Goal: Task Accomplishment & Management: Manage account settings

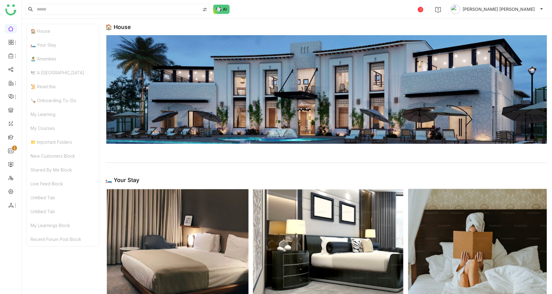
click at [46, 103] on div "🪚 Onboarding To-Do" at bounding box center [63, 100] width 72 height 14
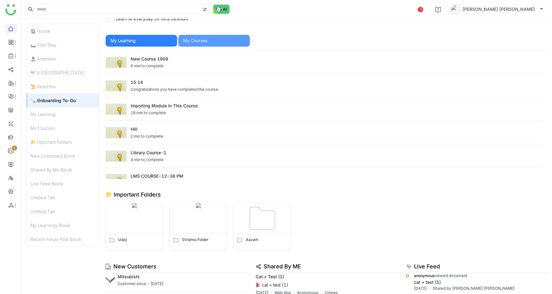
scroll to position [639, 0]
click at [33, 144] on div "📁 Important Folders" at bounding box center [63, 142] width 72 height 14
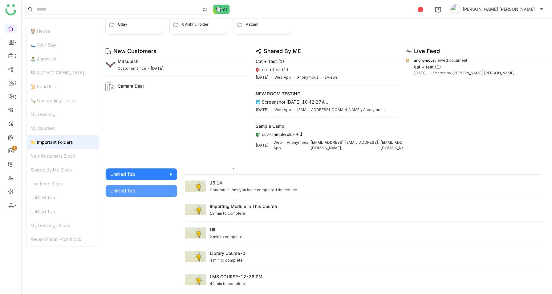
scroll to position [855, 0]
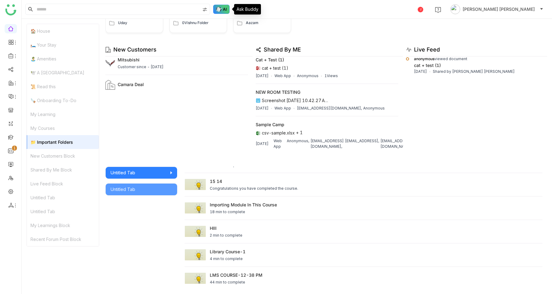
click at [221, 7] on img at bounding box center [221, 9] width 17 height 9
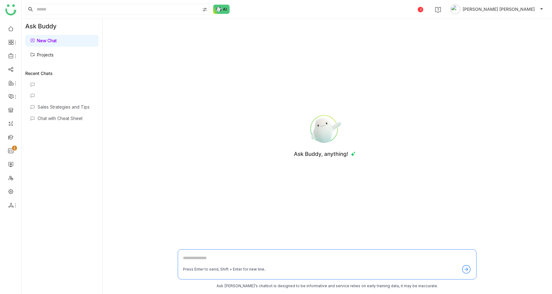
click at [54, 52] on link "Projects" at bounding box center [41, 54] width 23 height 5
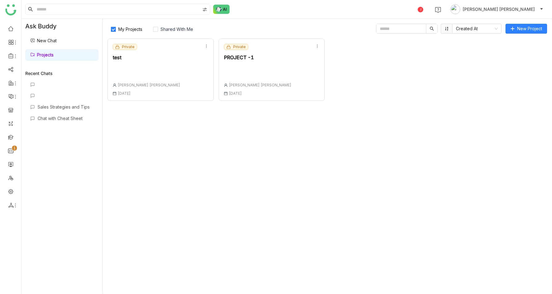
click at [158, 71] on div "Private test Anil [PERSON_NAME] [DATE]" at bounding box center [160, 70] width 106 height 62
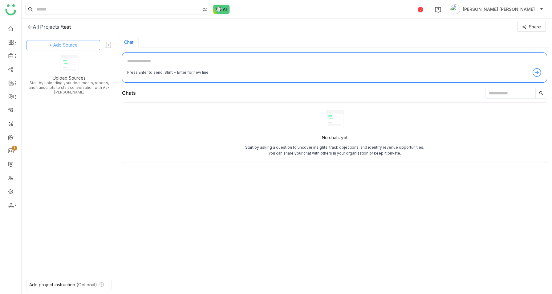
click at [79, 46] on button "+ Add Source" at bounding box center [63, 45] width 74 height 10
click at [78, 63] on span "GTM Buddy Content" at bounding box center [68, 62] width 35 height 6
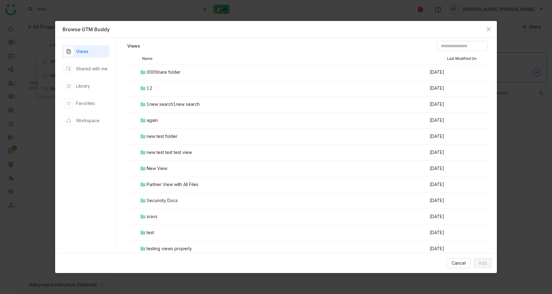
click at [165, 70] on div "000Share folder" at bounding box center [164, 72] width 34 height 7
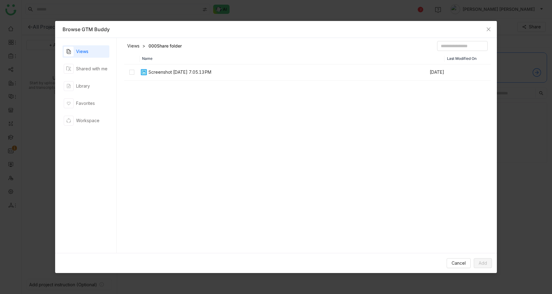
click at [134, 47] on link "Views" at bounding box center [133, 46] width 12 height 6
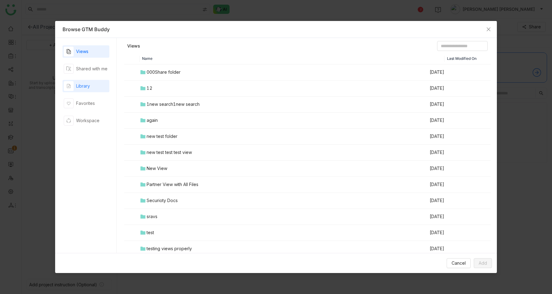
click at [78, 82] on div "Library" at bounding box center [77, 86] width 26 height 10
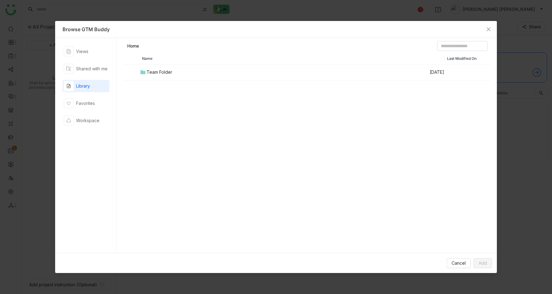
click at [154, 69] on div "Team Folder" at bounding box center [160, 72] width 26 height 7
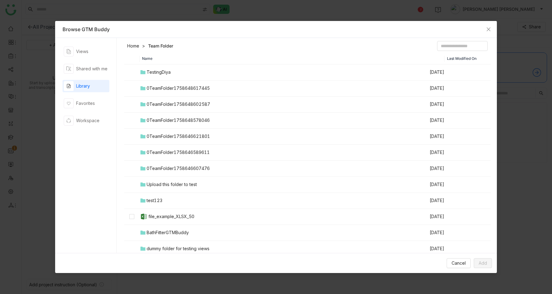
click at [159, 86] on div "0TeamFolder1758648617445" at bounding box center [178, 88] width 63 height 7
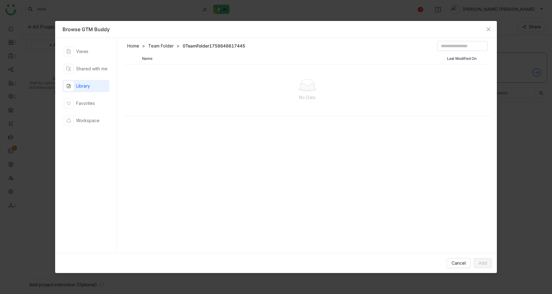
click at [134, 47] on link "Home" at bounding box center [133, 46] width 12 height 6
click at [89, 88] on div "Library" at bounding box center [83, 86] width 14 height 7
click at [83, 51] on div "Views" at bounding box center [82, 51] width 12 height 7
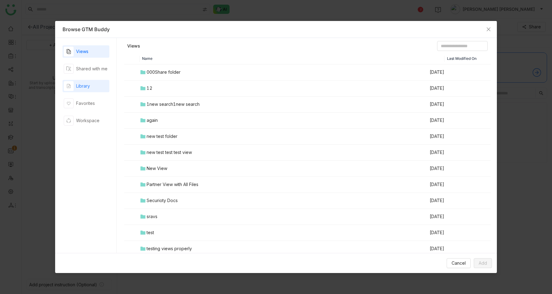
click at [86, 90] on div "Library" at bounding box center [77, 86] width 26 height 10
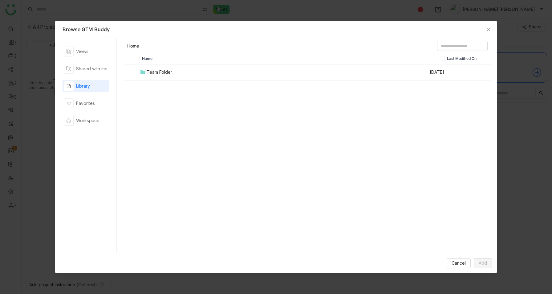
click at [160, 74] on div "Team Folder" at bounding box center [160, 72] width 26 height 7
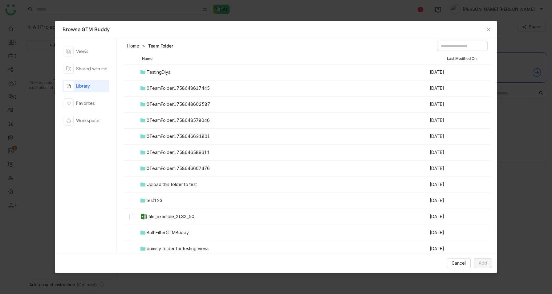
click at [132, 47] on link "Home" at bounding box center [133, 46] width 12 height 6
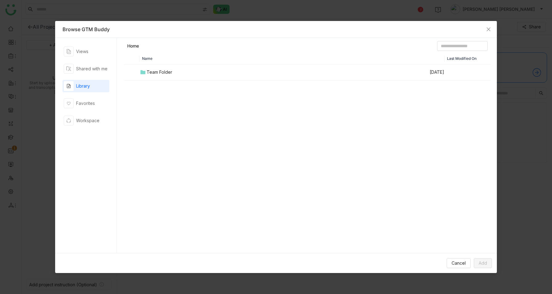
click at [84, 90] on div "Library" at bounding box center [77, 86] width 26 height 10
click at [487, 28] on icon "Close" at bounding box center [488, 29] width 5 height 5
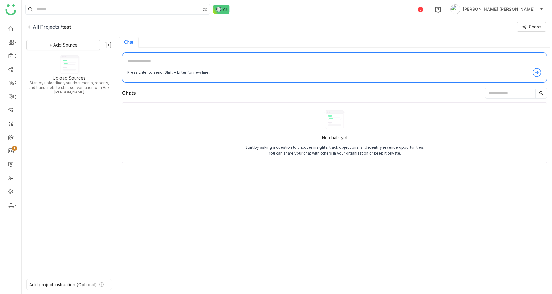
click at [108, 46] on icon at bounding box center [108, 45] width 8 height 8
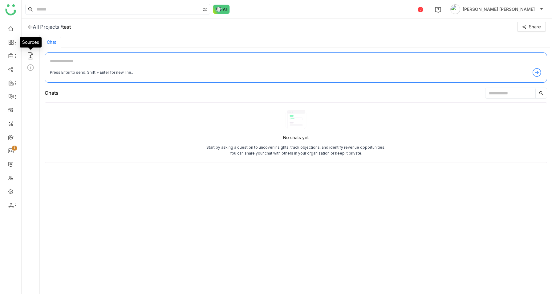
click at [31, 54] on icon at bounding box center [31, 55] width 6 height 7
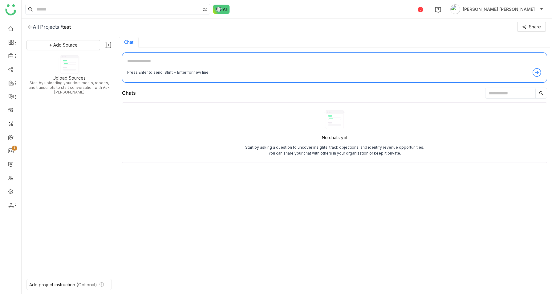
click at [105, 45] on icon at bounding box center [108, 45] width 8 height 8
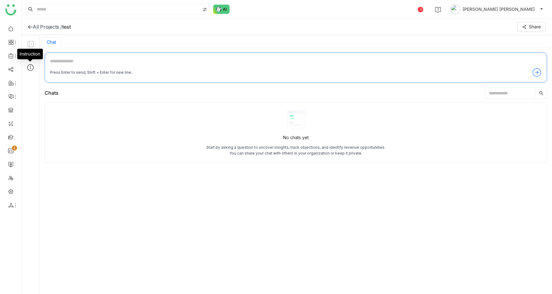
click at [30, 67] on icon at bounding box center [30, 67] width 8 height 8
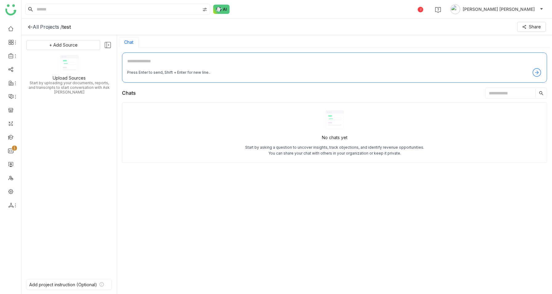
click at [107, 44] on icon at bounding box center [108, 45] width 8 height 8
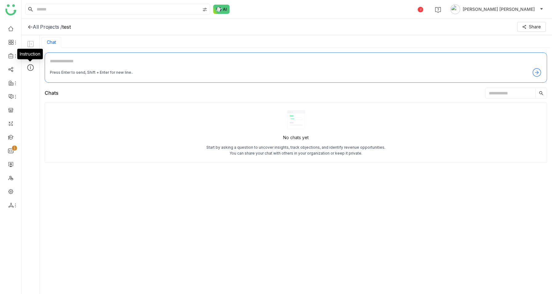
click at [31, 68] on icon at bounding box center [30, 67] width 8 height 8
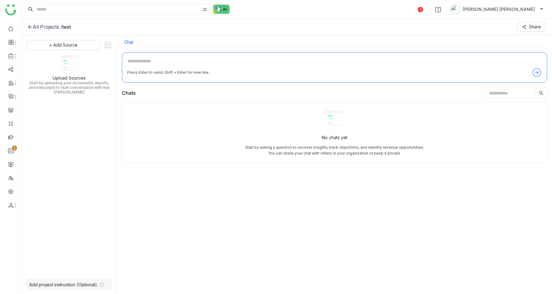
click at [78, 284] on div "Add project instruction (Optional)" at bounding box center [63, 284] width 68 height 5
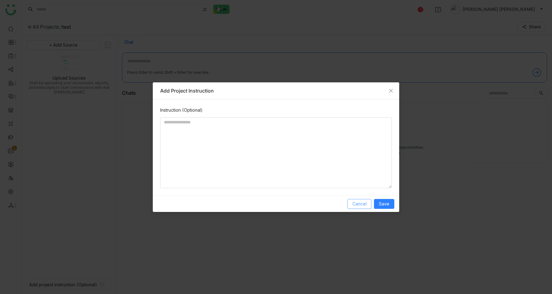
click at [357, 202] on span "Cancel" at bounding box center [359, 203] width 14 height 7
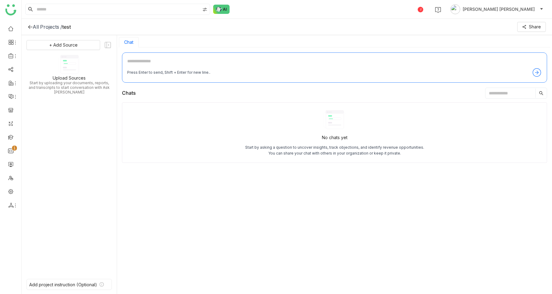
click at [28, 23] on div "All Projects / test Share" at bounding box center [287, 27] width 530 height 16
click at [31, 28] on icon at bounding box center [30, 26] width 5 height 5
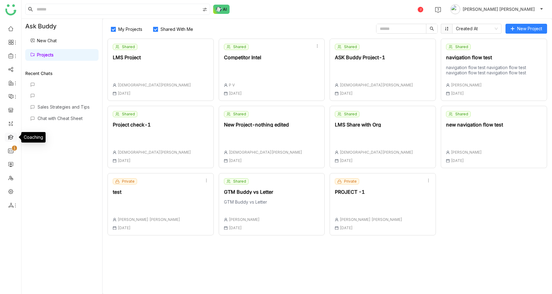
click at [11, 139] on link at bounding box center [11, 136] width 6 height 5
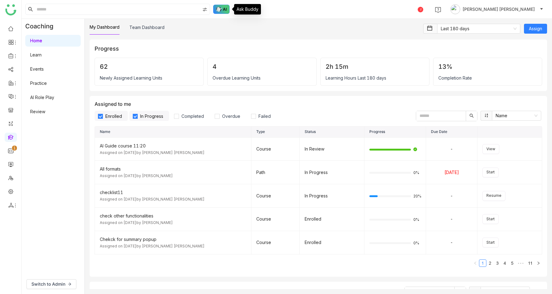
click at [218, 8] on img at bounding box center [221, 9] width 17 height 9
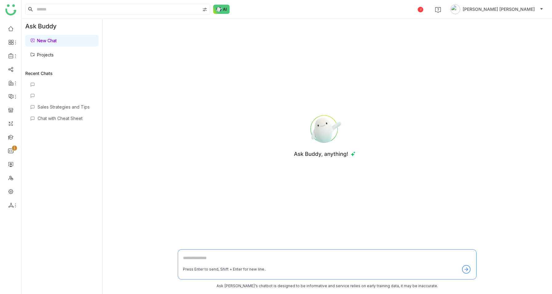
click at [54, 57] on link "Projects" at bounding box center [41, 54] width 23 height 5
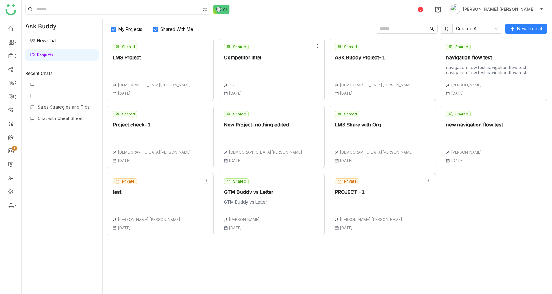
click at [177, 29] on span "Shared With Me" at bounding box center [177, 28] width 38 height 5
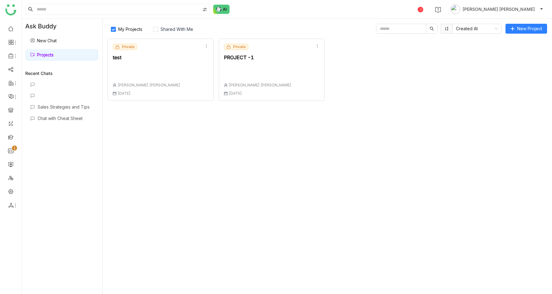
click at [151, 71] on div at bounding box center [146, 69] width 67 height 9
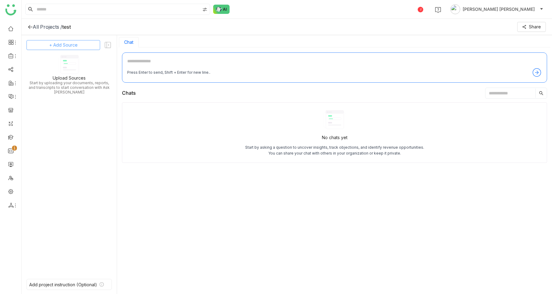
click at [87, 44] on button "+ Add Source" at bounding box center [63, 45] width 74 height 10
click at [79, 63] on span "GTM Buddy Content" at bounding box center [64, 62] width 35 height 6
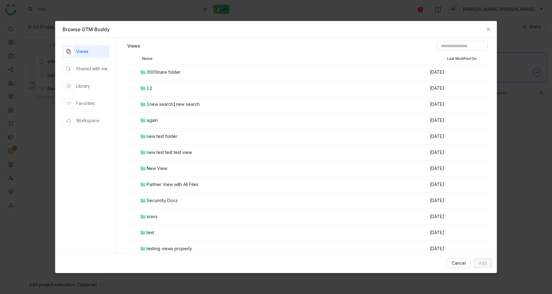
click at [149, 82] on td "12" at bounding box center [285, 88] width 290 height 16
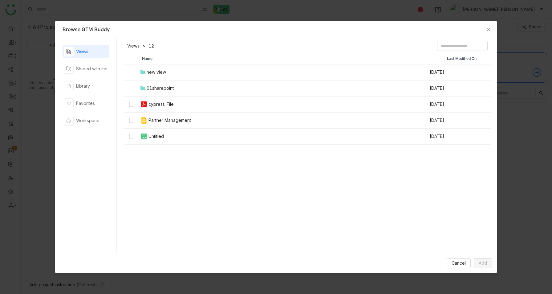
click at [82, 94] on div "Views Shared with me Library Favorites Workspace" at bounding box center [86, 145] width 47 height 200
click at [83, 88] on div "Library" at bounding box center [83, 86] width 14 height 7
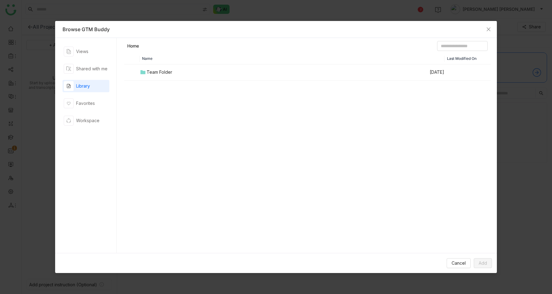
click at [161, 69] on div "Team Folder" at bounding box center [160, 72] width 26 height 7
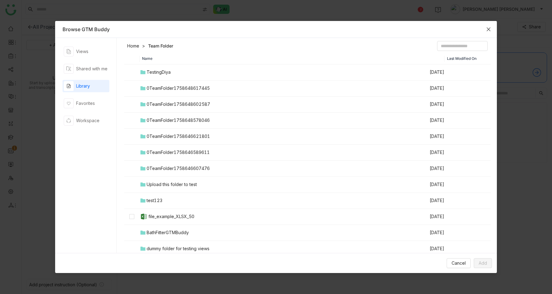
click at [488, 27] on icon "Close" at bounding box center [488, 29] width 5 height 5
